Goal: Task Accomplishment & Management: Manage account settings

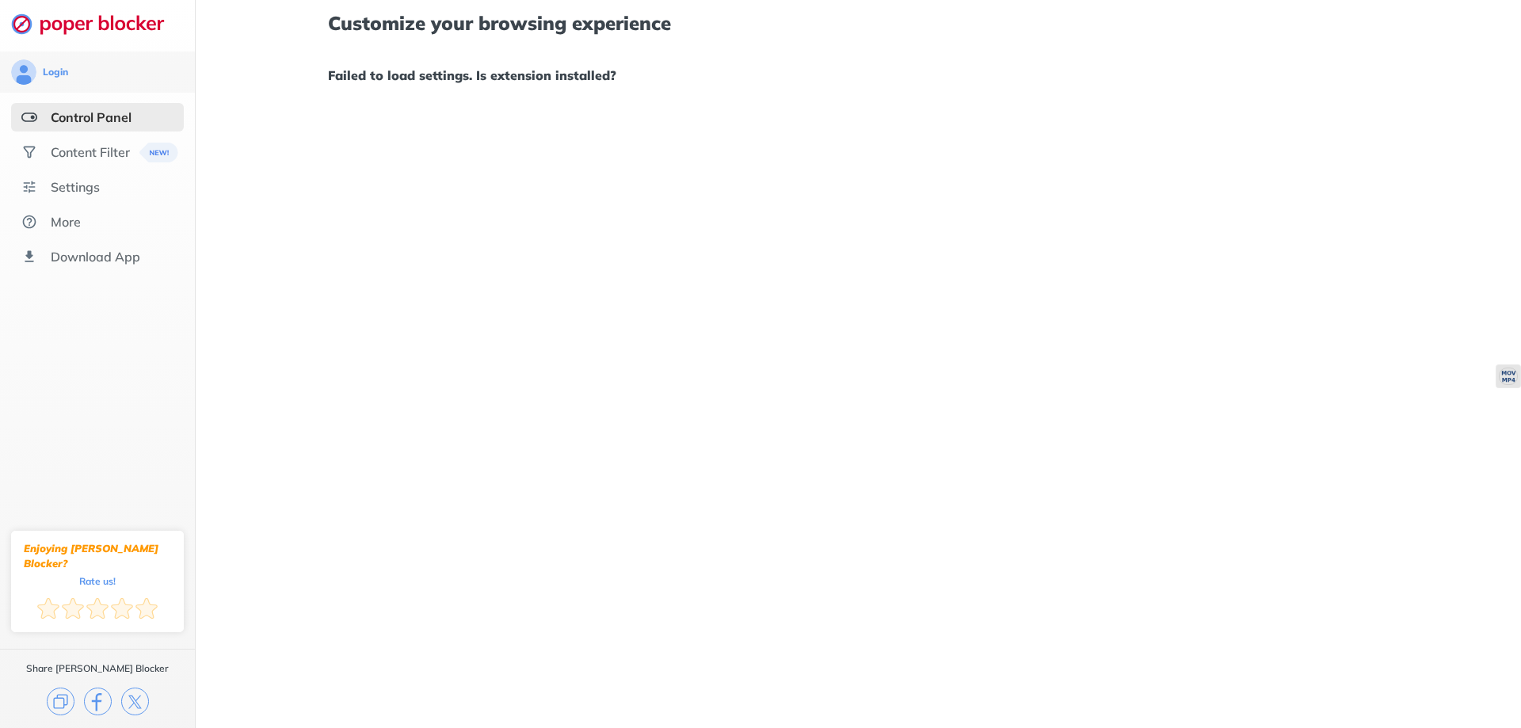
click at [519, 61] on div "Customize your browsing experience Failed to load settings. Is extension instal…" at bounding box center [858, 49] width 1060 height 99
click at [512, 78] on h1 "Failed to load settings. Is extension installed?" at bounding box center [858, 75] width 1060 height 21
click at [89, 220] on div "More" at bounding box center [97, 222] width 173 height 29
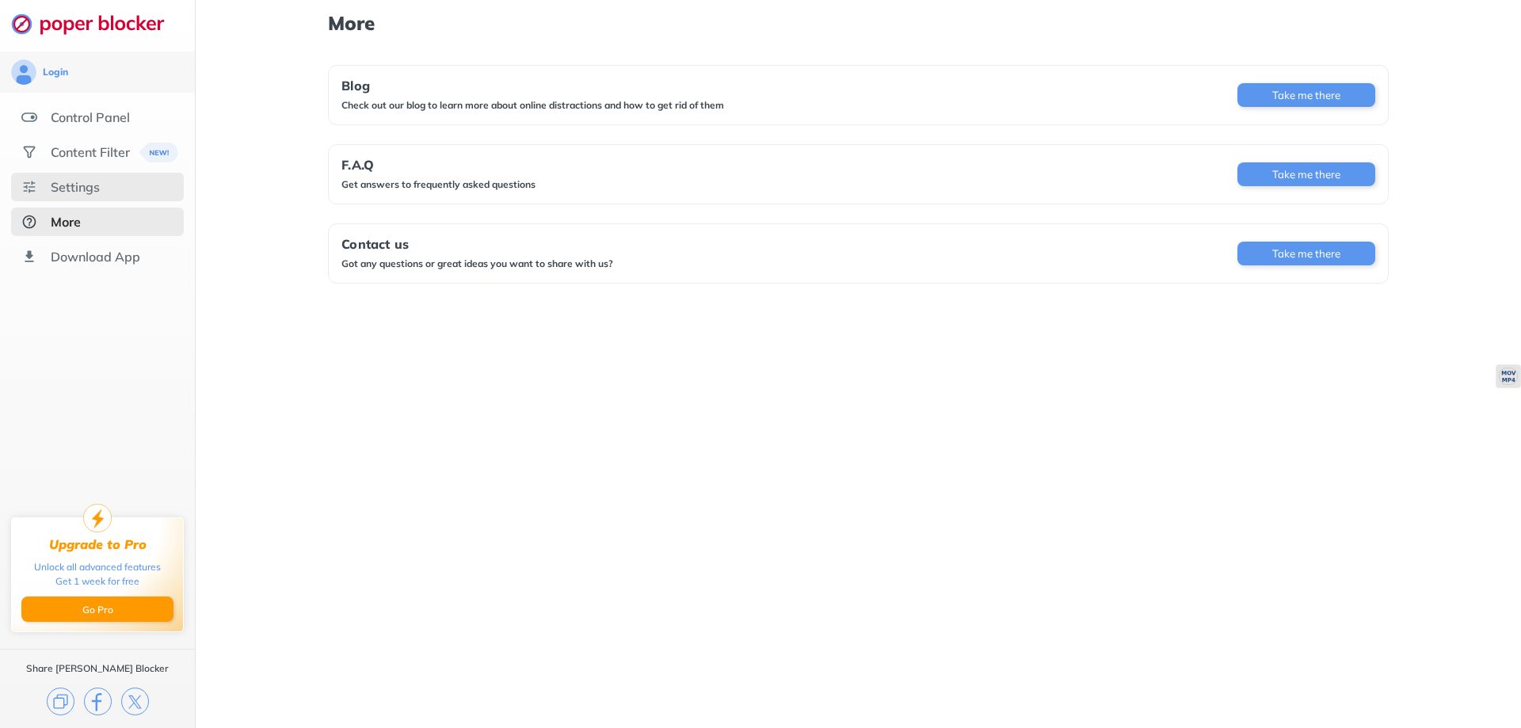
click at [101, 181] on div "Settings" at bounding box center [97, 187] width 173 height 29
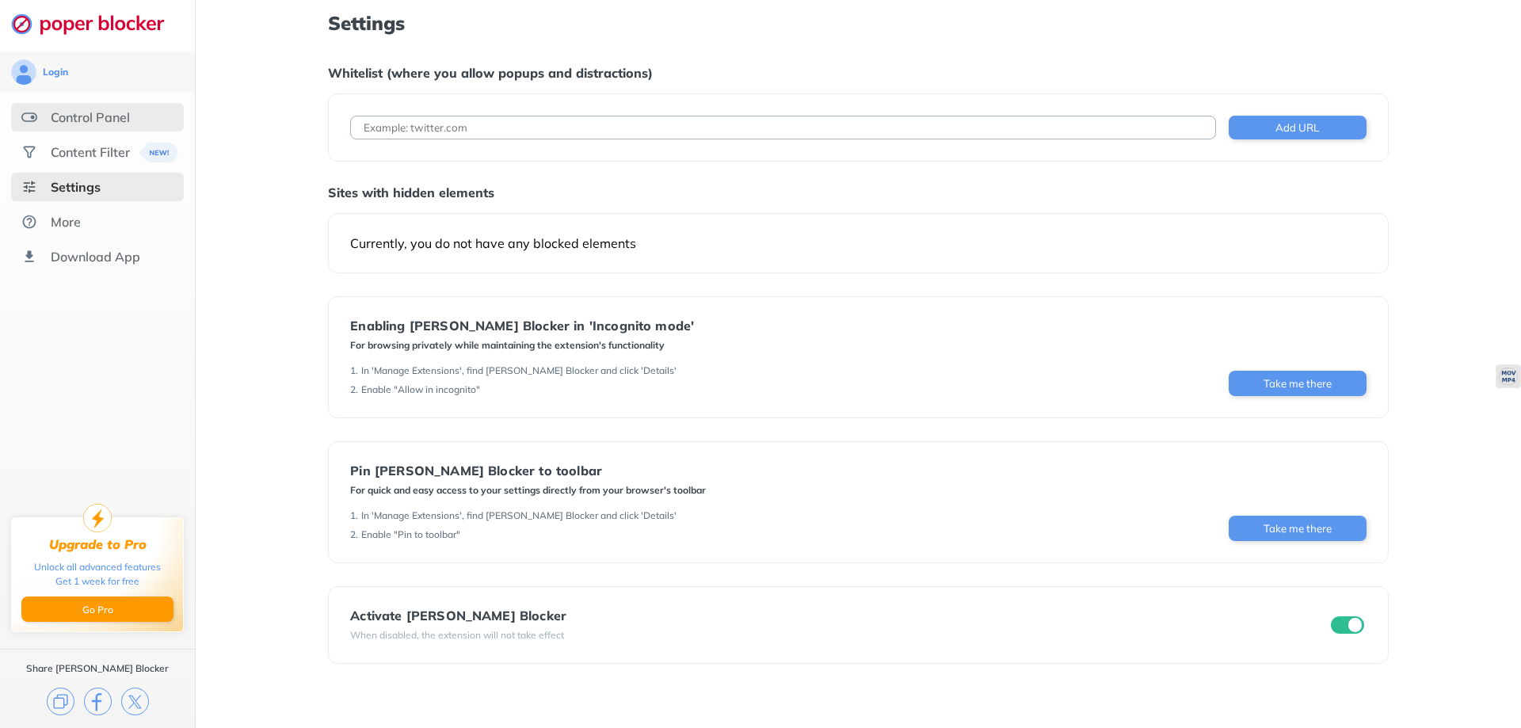
click at [90, 119] on div "Control Panel" at bounding box center [90, 117] width 79 height 16
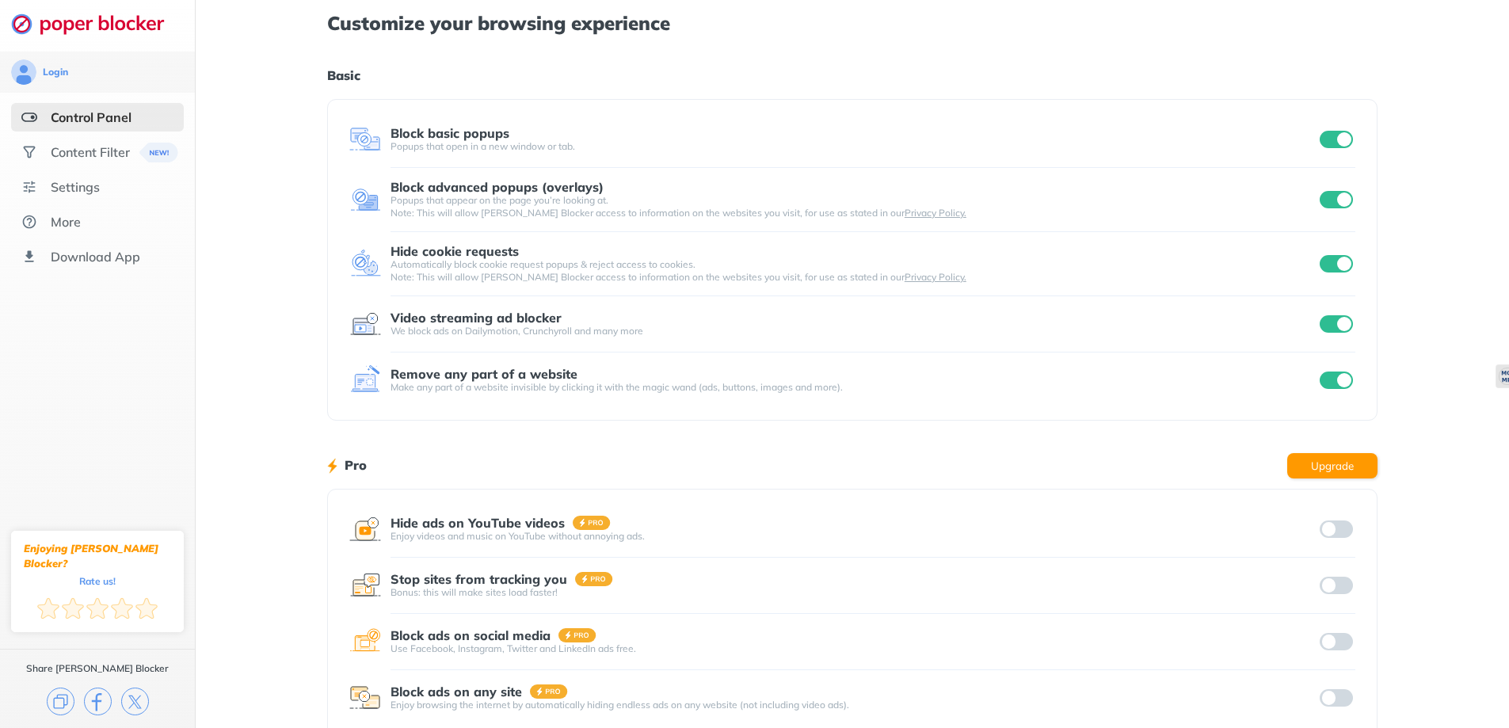
click at [1341, 141] on input "checkbox" at bounding box center [1336, 139] width 33 height 17
click at [1327, 134] on input "checkbox" at bounding box center [1336, 139] width 33 height 17
